Goal: Transaction & Acquisition: Book appointment/travel/reservation

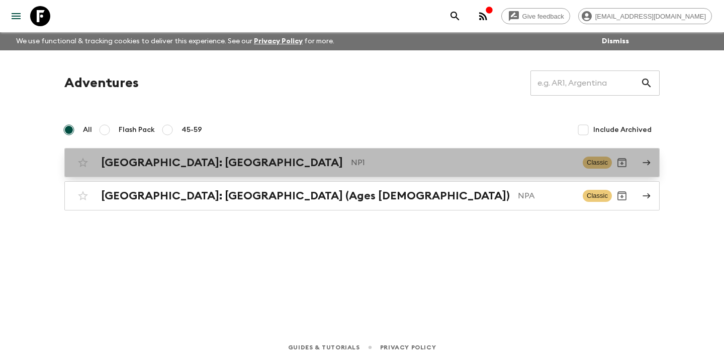
click at [351, 162] on p "NP1" at bounding box center [463, 162] width 224 height 12
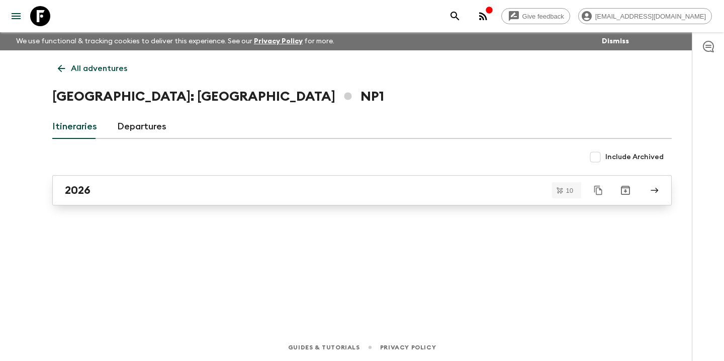
click at [242, 196] on div "2026" at bounding box center [352, 190] width 575 height 13
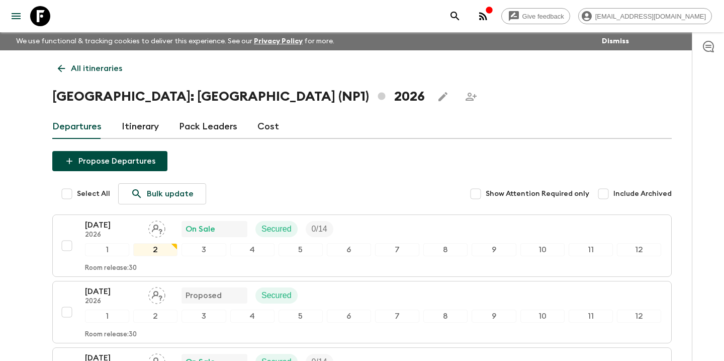
click at [268, 126] on link "Cost" at bounding box center [268, 127] width 22 height 24
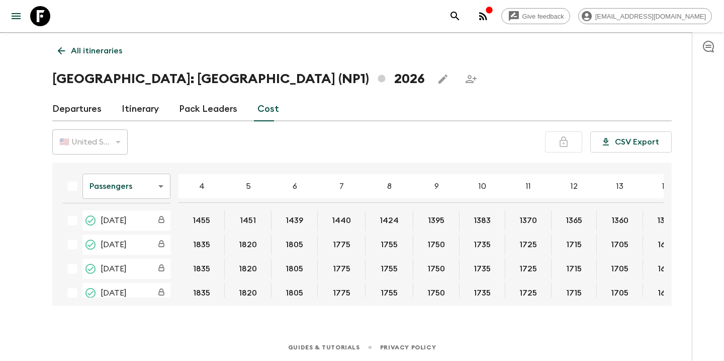
scroll to position [18, 0]
click at [161, 187] on body "Give feedback [EMAIL_ADDRESS][DOMAIN_NAME] We use functional & tracking cookies…" at bounding box center [362, 171] width 724 height 378
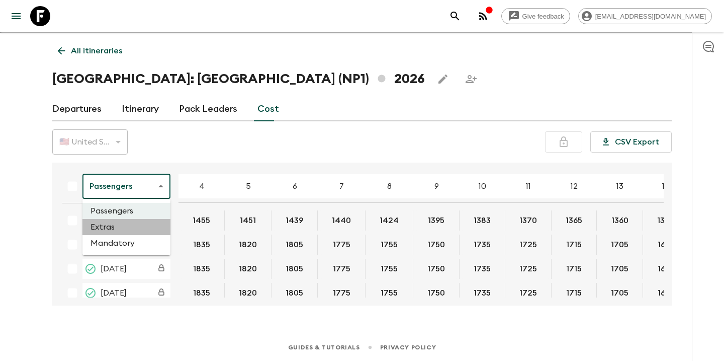
click at [130, 226] on li "Extras" at bounding box center [126, 227] width 88 height 16
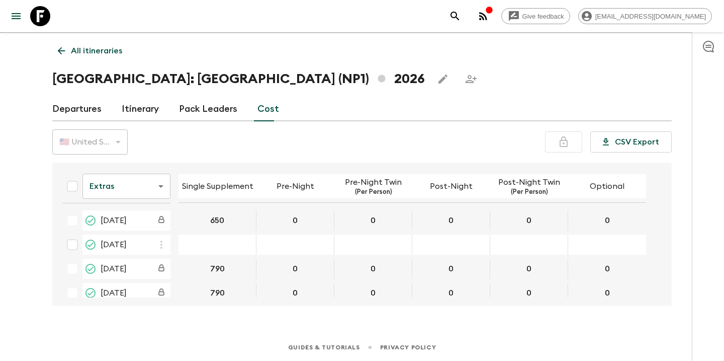
click at [211, 189] on p "Single Supplement" at bounding box center [217, 186] width 71 height 12
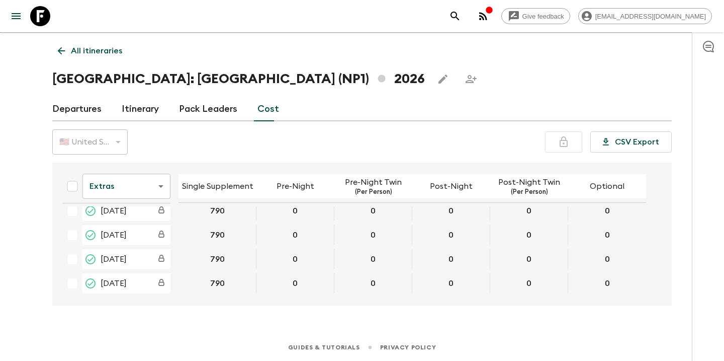
scroll to position [154, 0]
